Goal: Information Seeking & Learning: Learn about a topic

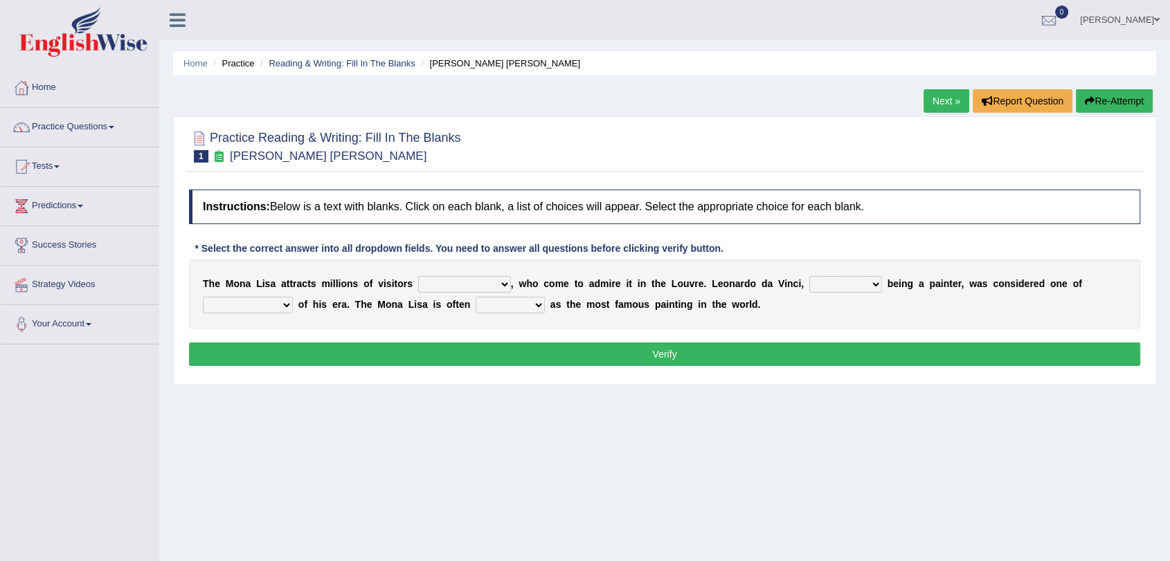
drag, startPoint x: 0, startPoint y: 0, endPoint x: 270, endPoint y: -67, distance: 278.2
click at [270, 0] on html "Toggle navigation Home Practice Questions Speaking Practice Read Aloud Repeat S…" at bounding box center [585, 280] width 1170 height 561
click at [111, 128] on link "Practice Questions" at bounding box center [80, 125] width 158 height 35
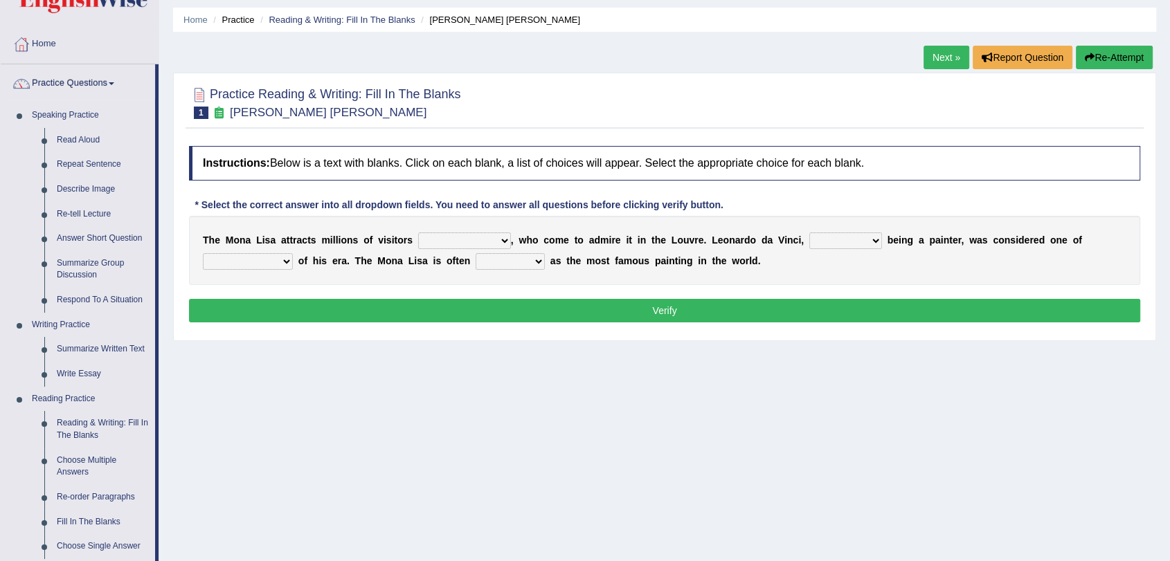
scroll to position [41, 0]
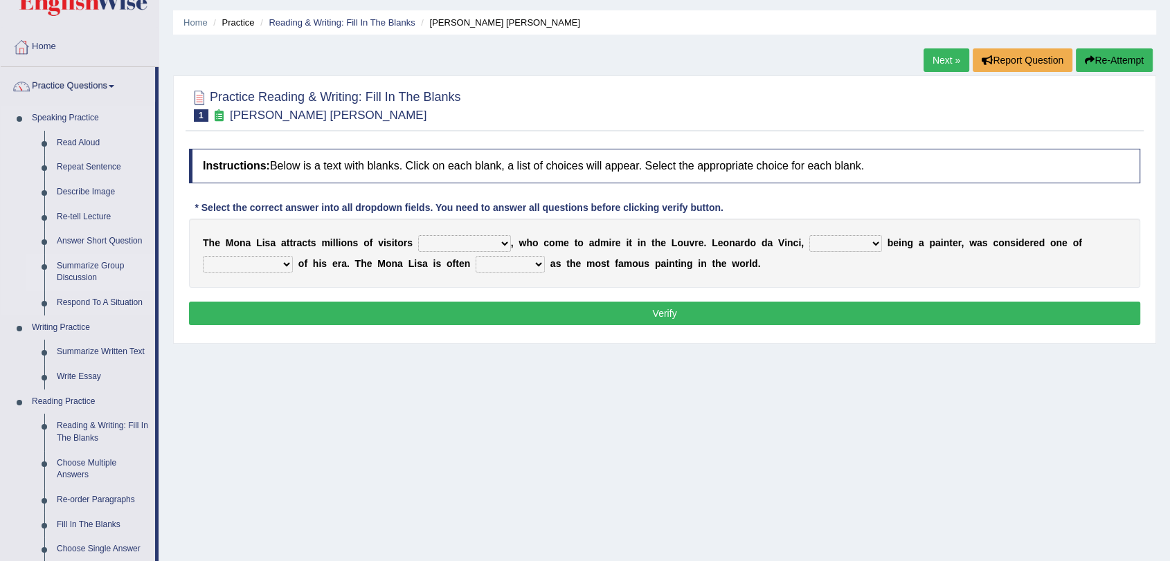
click at [90, 262] on link "Summarize Group Discussion" at bounding box center [103, 272] width 105 height 37
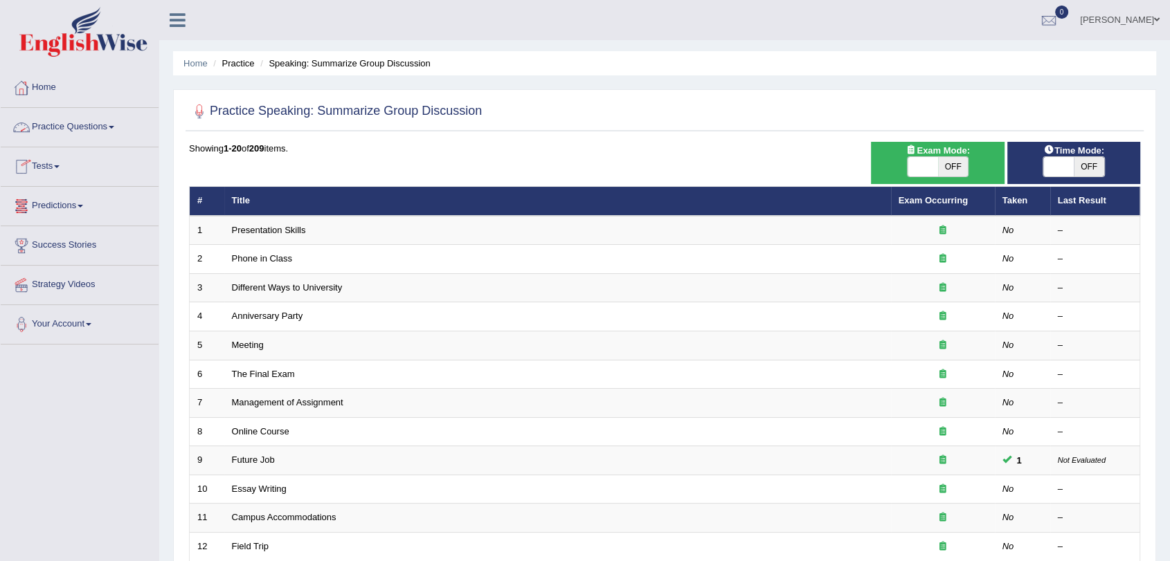
click at [80, 51] on img at bounding box center [83, 32] width 128 height 50
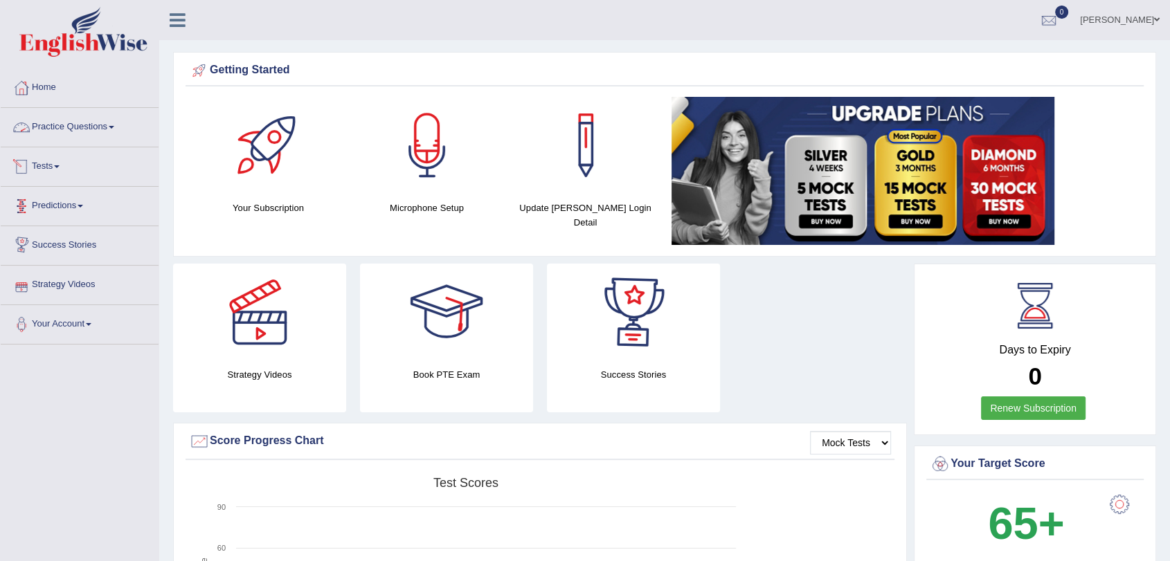
click at [51, 140] on link "Practice Questions" at bounding box center [80, 125] width 158 height 35
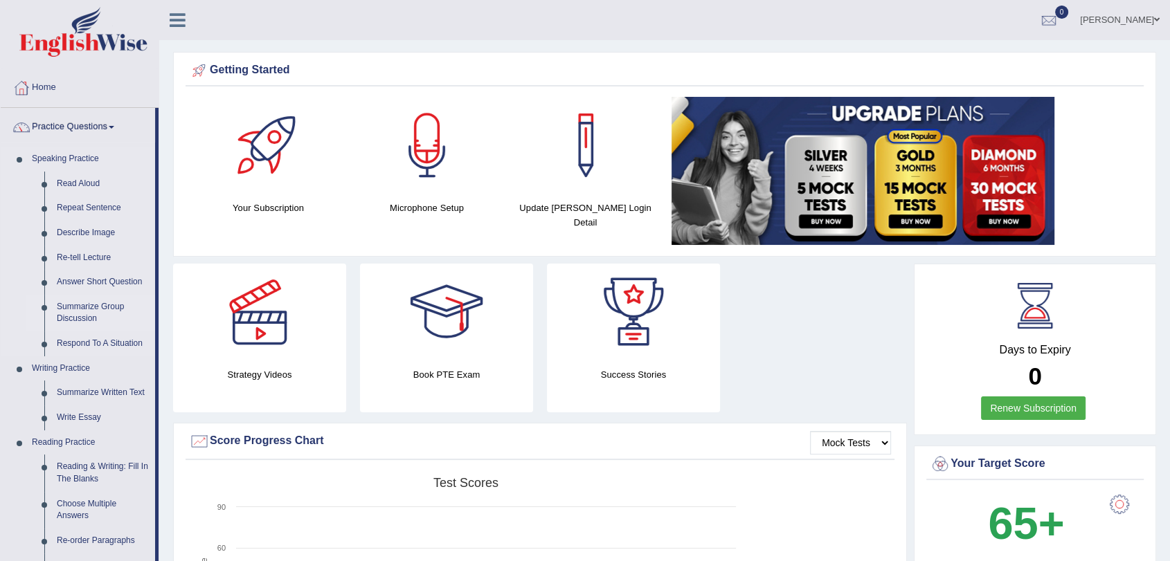
click at [84, 307] on link "Summarize Group Discussion" at bounding box center [103, 313] width 105 height 37
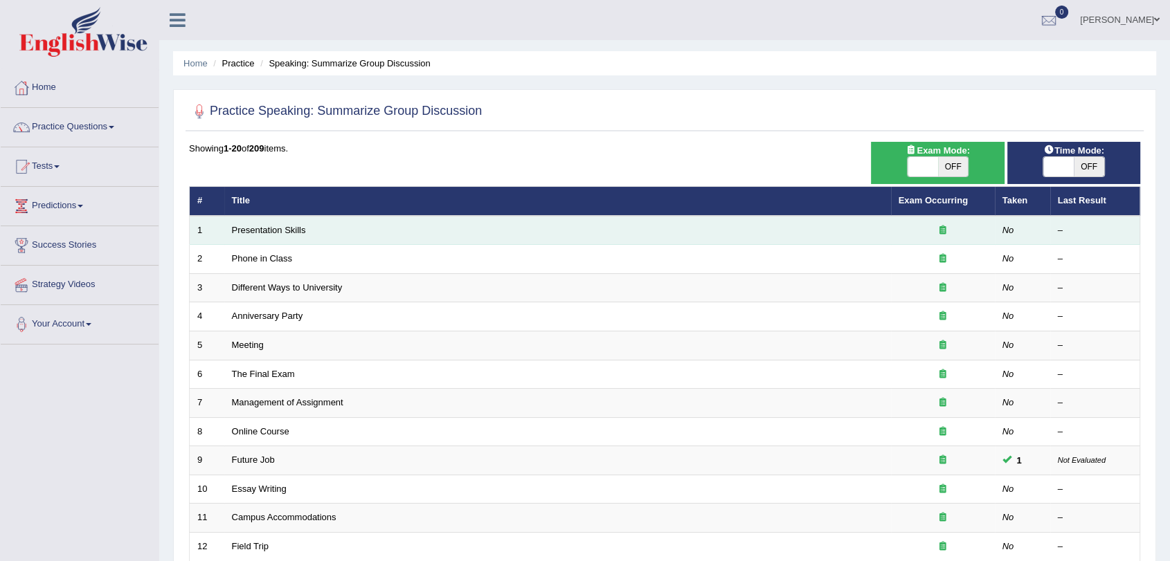
click at [293, 236] on td "Presentation Skills" at bounding box center [557, 230] width 667 height 29
click at [280, 228] on link "Presentation Skills" at bounding box center [269, 230] width 74 height 10
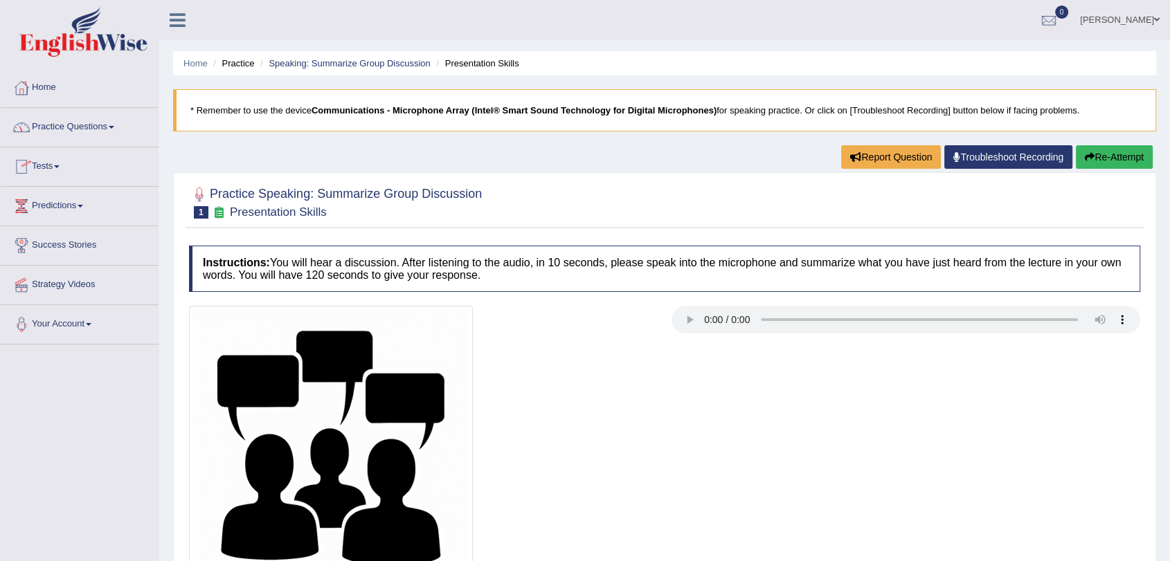
click at [118, 133] on link "Practice Questions" at bounding box center [80, 125] width 158 height 35
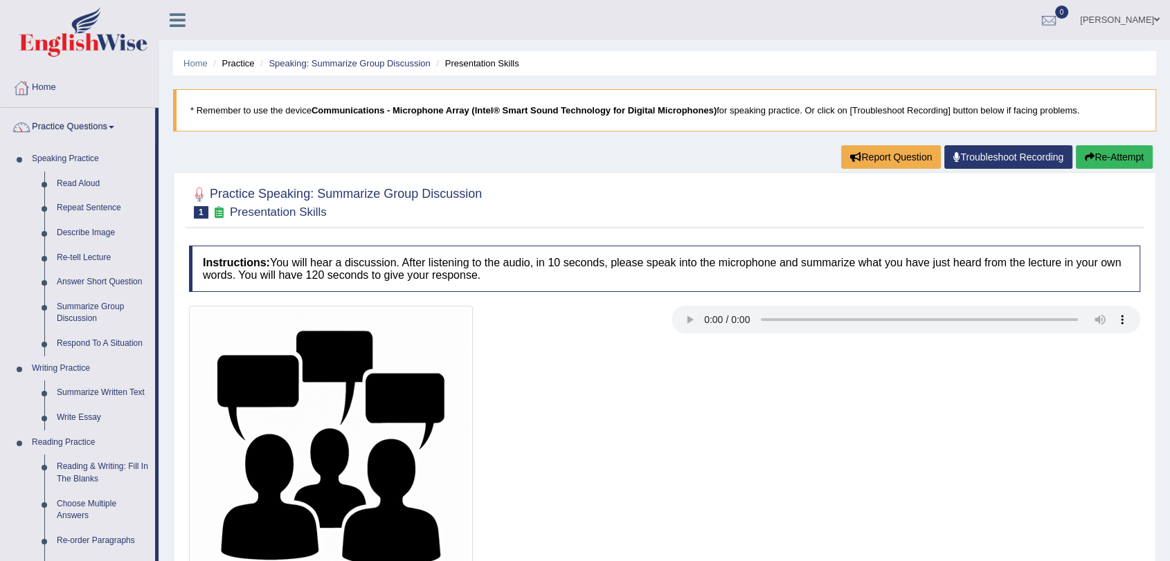
drag, startPoint x: 872, startPoint y: 397, endPoint x: 773, endPoint y: 389, distance: 99.3
click at [773, 389] on div at bounding box center [664, 448] width 965 height 284
